Goal: Transaction & Acquisition: Purchase product/service

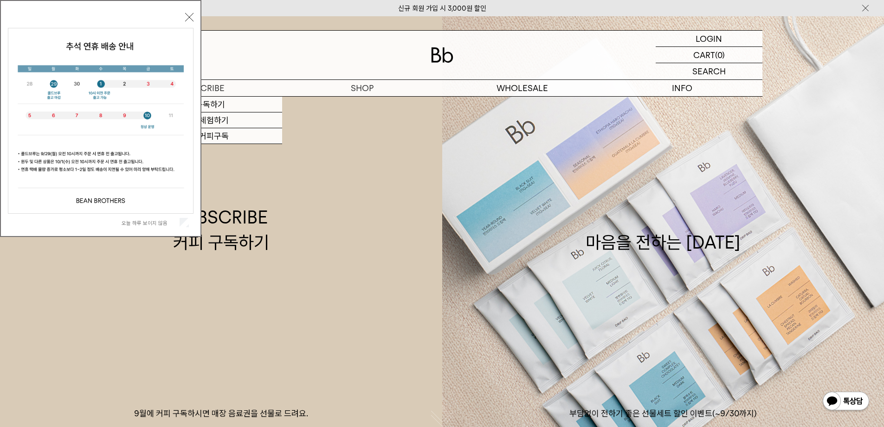
click at [185, 16] on button "닫기" at bounding box center [189, 17] width 8 height 8
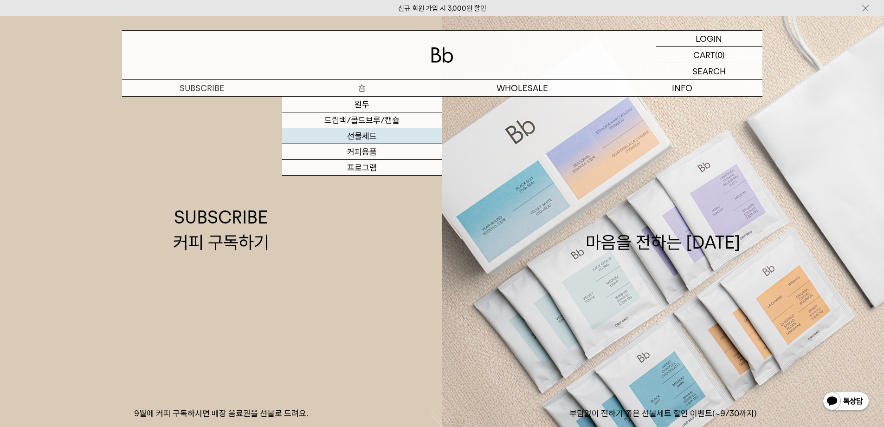
click at [364, 135] on link "선물세트" at bounding box center [362, 136] width 160 height 16
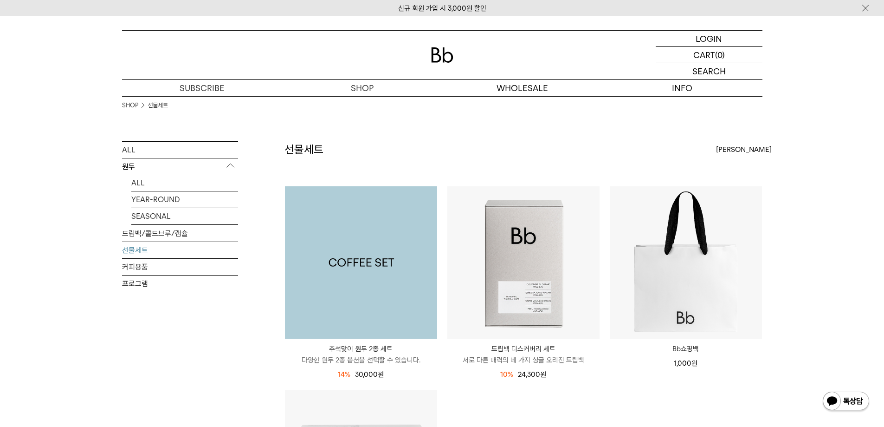
click at [387, 251] on img at bounding box center [361, 262] width 152 height 152
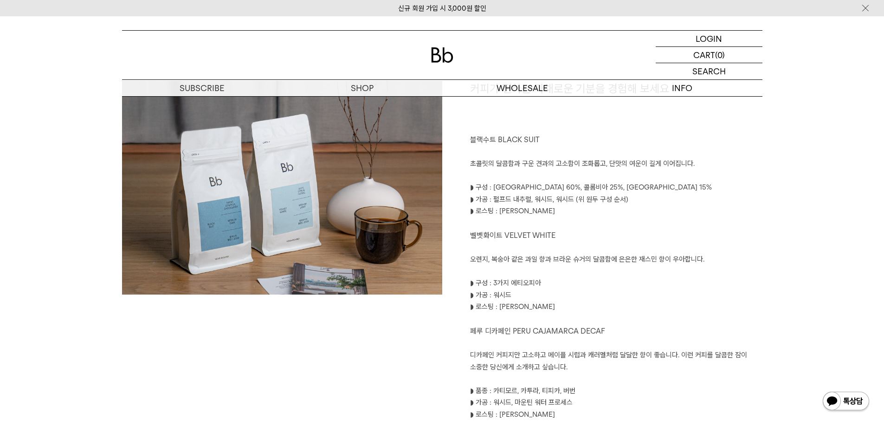
scroll to position [464, 0]
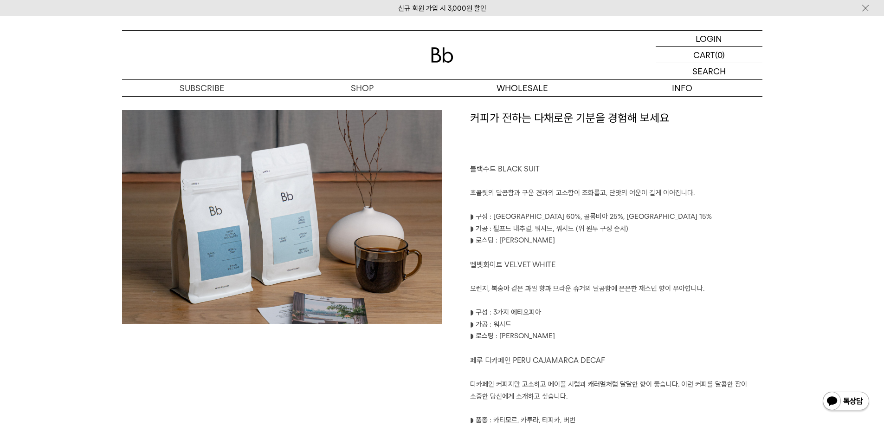
click at [635, 258] on p "벨벳화이트 VELVET WHITE" at bounding box center [616, 264] width 292 height 13
click at [598, 276] on p at bounding box center [616, 277] width 292 height 12
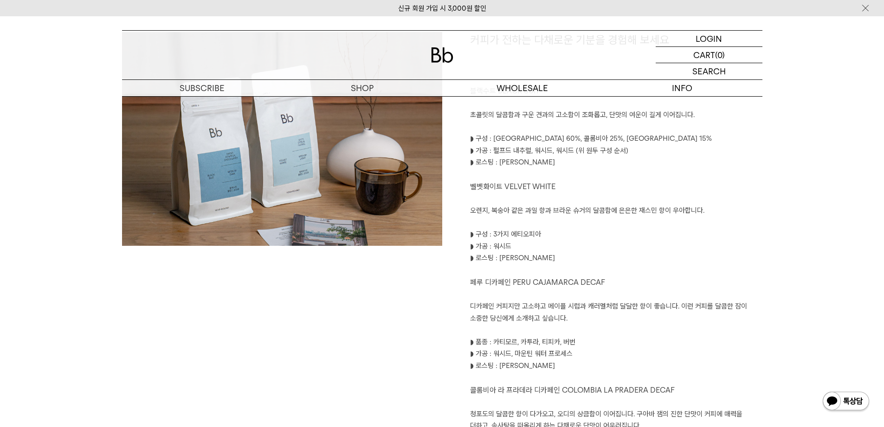
scroll to position [557, 0]
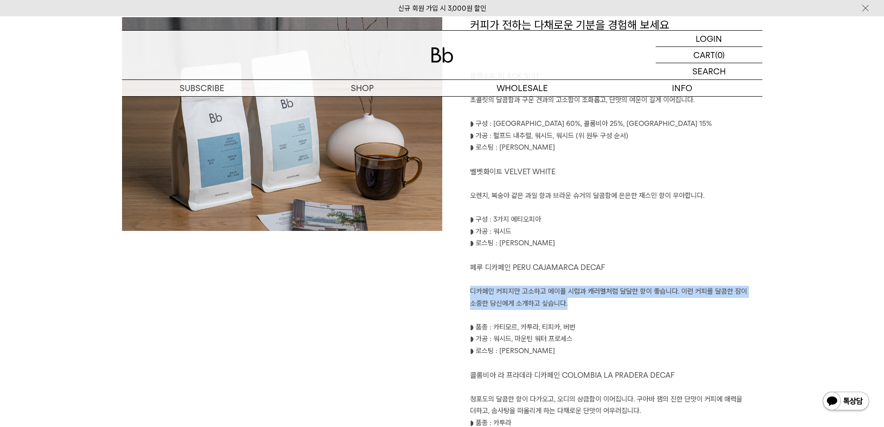
drag, startPoint x: 461, startPoint y: 292, endPoint x: 706, endPoint y: 300, distance: 245.3
click at [706, 300] on div "커피가 전하는 다채로운 기분을 경험해 보세요 블랙수트 BLACK SUIT 초콜릿의 달콤함과 구운 견과의 고소함이 조화롭고, 단맛의 여운이 길게…" at bounding box center [602, 240] width 320 height 447
click at [578, 302] on p "디카페인 커피지만 고소하고 메이플 시럽과 캐러멜처럼 달달한 향이 좋습니다. 이런 커피를 달콤한 잠이 소중한 당신에게 소개하고 싶습니다." at bounding box center [616, 298] width 292 height 24
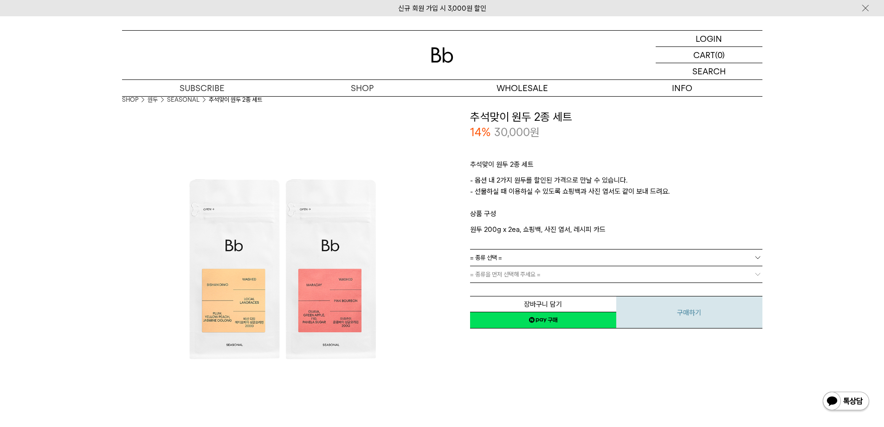
scroll to position [0, 0]
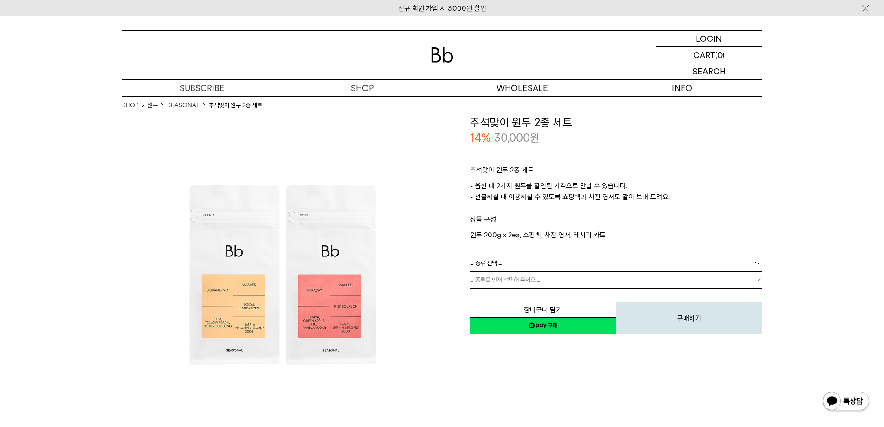
click at [572, 320] on link "네이버페이 구매하기" at bounding box center [543, 325] width 146 height 17
click at [518, 263] on link "= 종류 선택 =" at bounding box center [616, 263] width 292 height 16
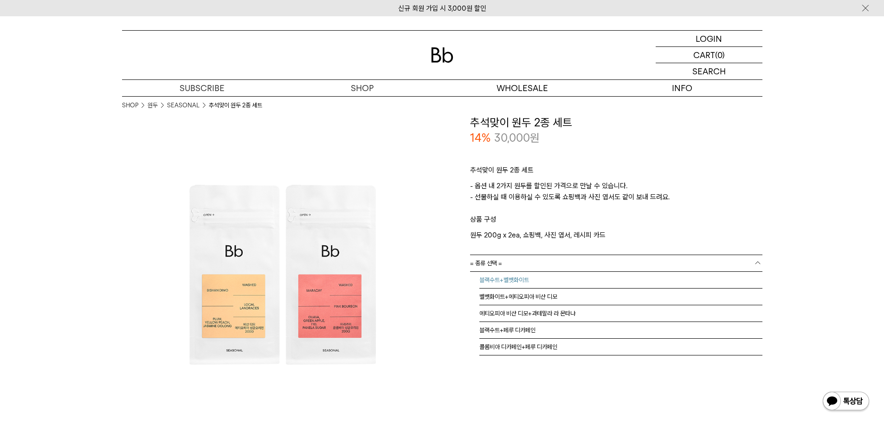
click at [534, 280] on li "블랙수트+벨벳화이트" at bounding box center [621, 280] width 283 height 17
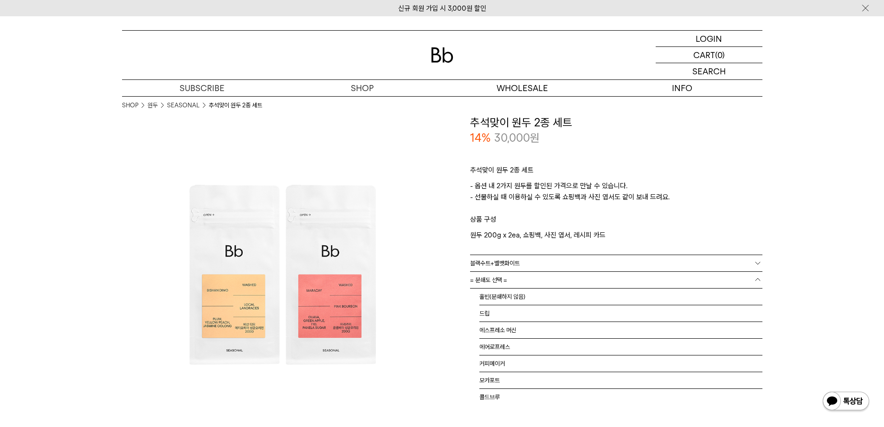
click at [516, 281] on link "= 분쇄도 선택 =" at bounding box center [616, 280] width 292 height 16
click at [511, 297] on li "홀빈(분쇄하지 않음)" at bounding box center [621, 296] width 283 height 17
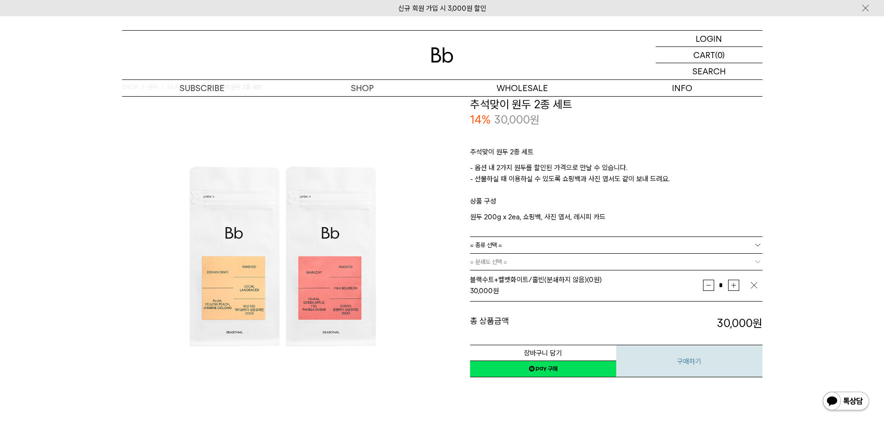
scroll to position [46, 0]
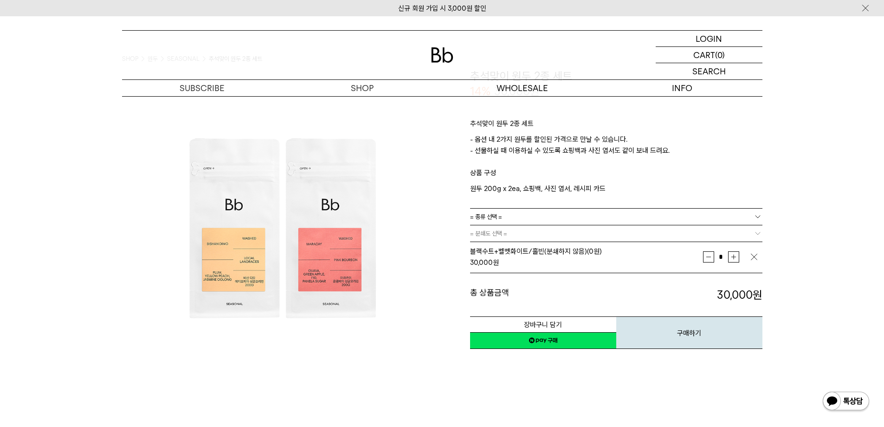
click at [573, 346] on link "네이버페이 구매하기" at bounding box center [543, 340] width 146 height 17
